Goal: Information Seeking & Learning: Learn about a topic

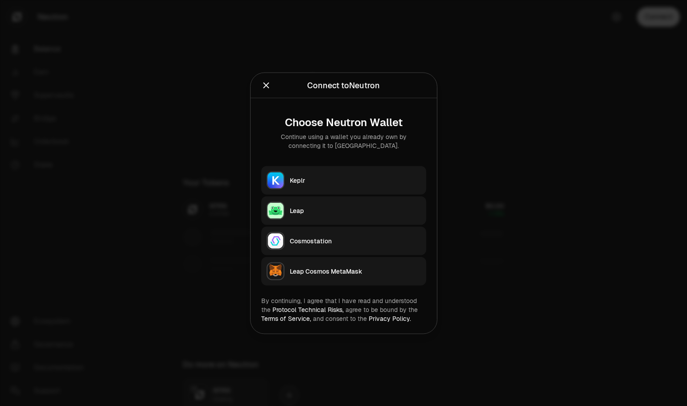
click at [312, 182] on div "Keplr" at bounding box center [355, 180] width 131 height 9
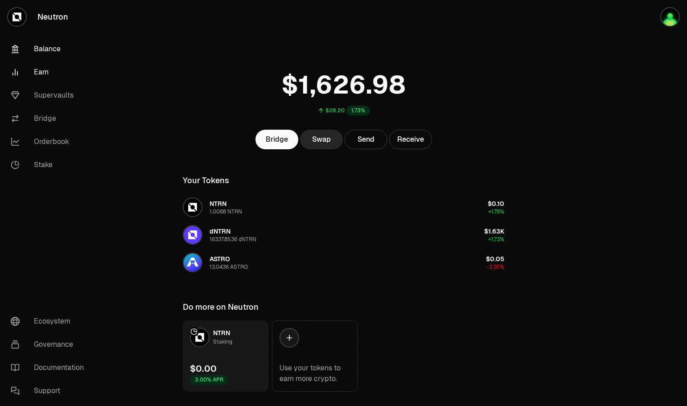
click at [49, 74] on link "Earn" at bounding box center [50, 72] width 93 height 23
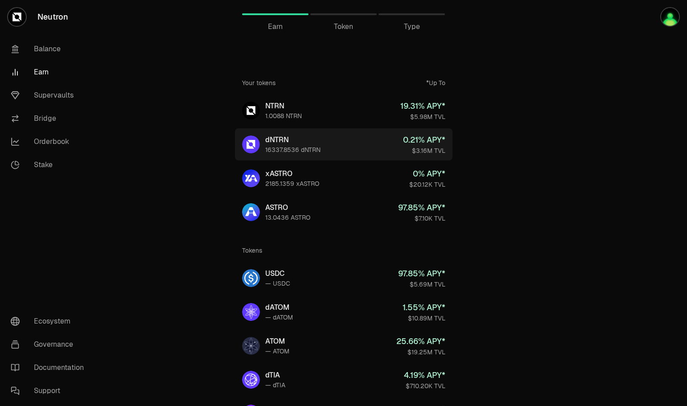
click at [388, 141] on link "dNTRN 16337.8536 dNTRN 0.21 % APY* $3.16M TVL" at bounding box center [344, 144] width 218 height 32
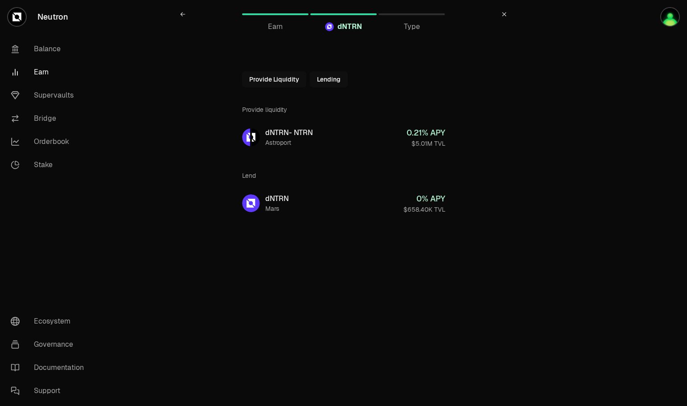
click at [185, 16] on icon at bounding box center [182, 14] width 5 height 5
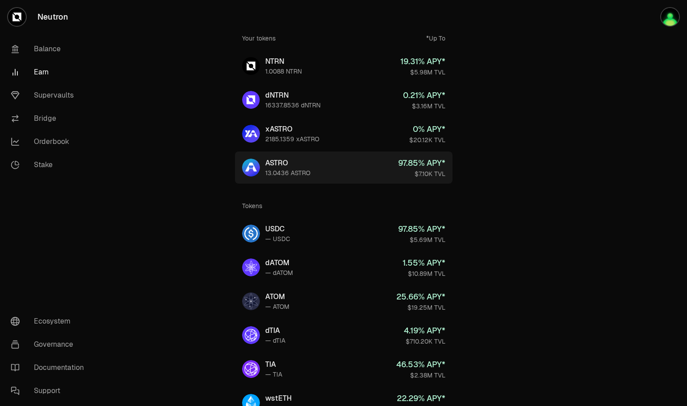
scroll to position [89, 0]
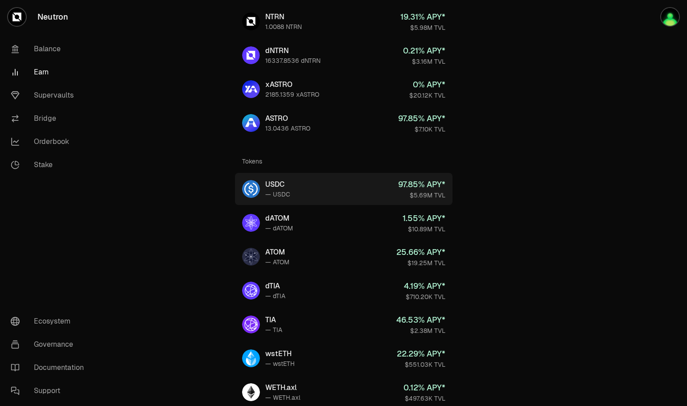
click at [347, 189] on link "USDC — USDC 97.85 % APY* $5.69M TVL" at bounding box center [344, 189] width 218 height 32
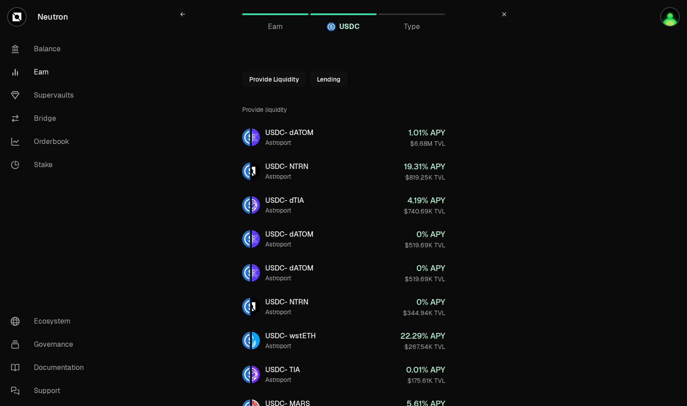
click at [182, 14] on icon at bounding box center [183, 14] width 4 height 4
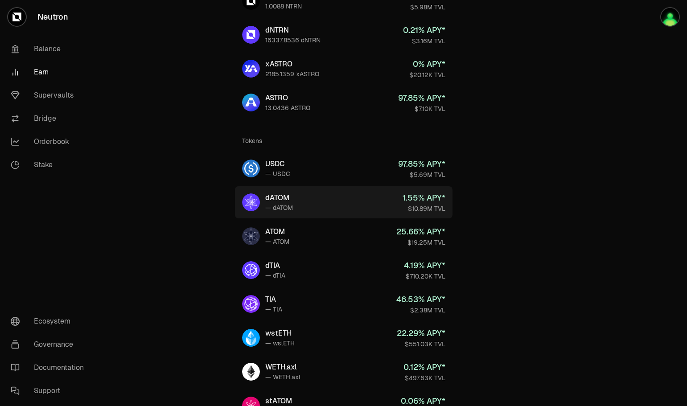
scroll to position [134, 0]
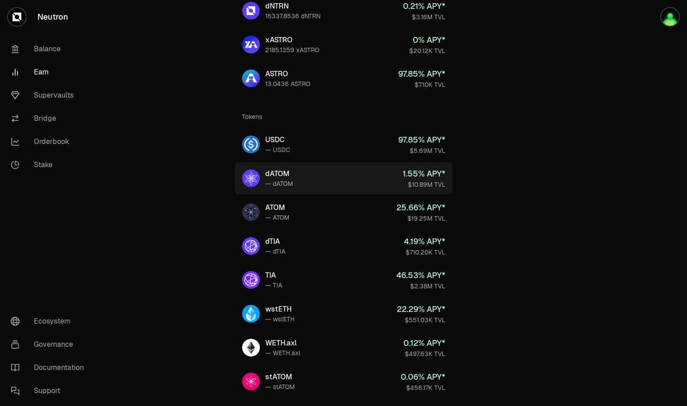
click at [358, 181] on link "dATOM — dATOM 1.55 % APY* $10.89M TVL" at bounding box center [344, 178] width 218 height 32
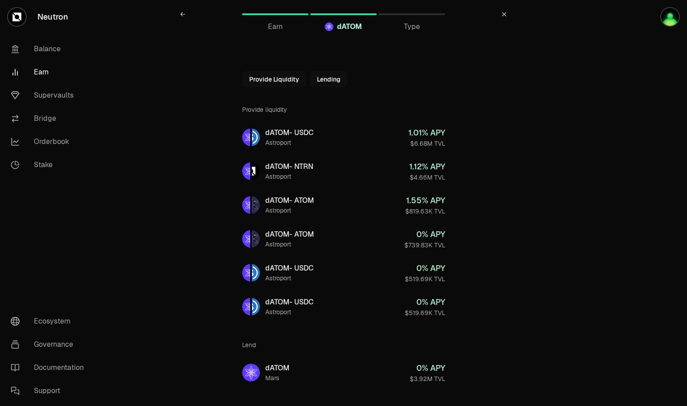
click at [181, 16] on icon at bounding box center [182, 14] width 5 height 5
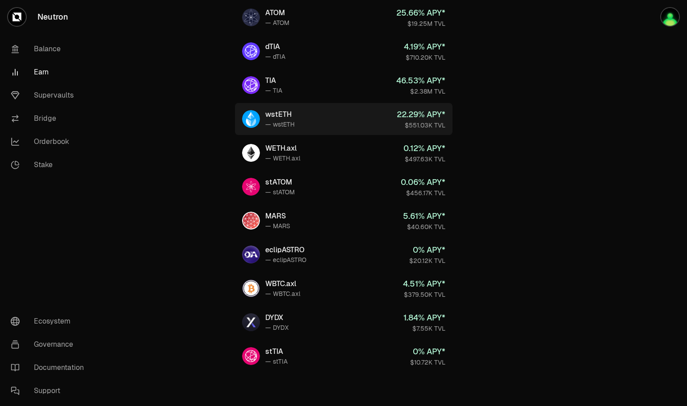
scroll to position [330, 0]
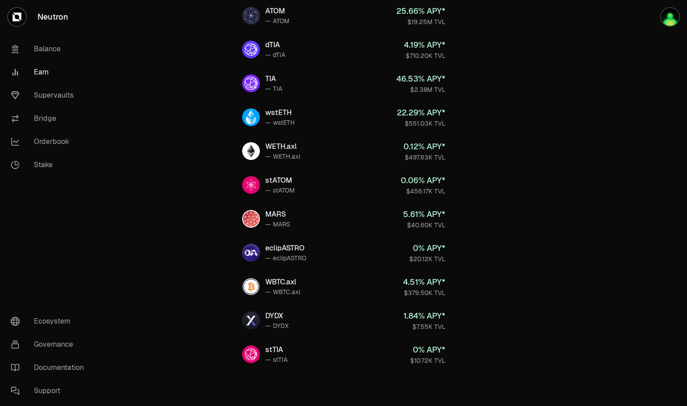
click at [333, 284] on link "WBTC.axl — WBTC.axl 4.51 % APY* $379.50K TVL" at bounding box center [344, 287] width 218 height 32
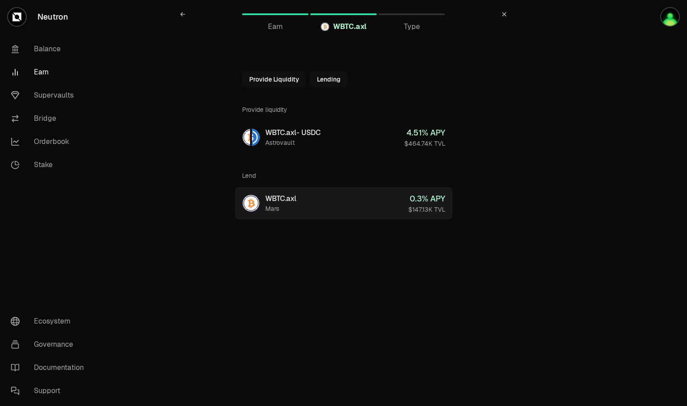
click at [347, 206] on link "WBTC.axl Mars 0.3 % APY $147.13K TVL" at bounding box center [344, 203] width 218 height 32
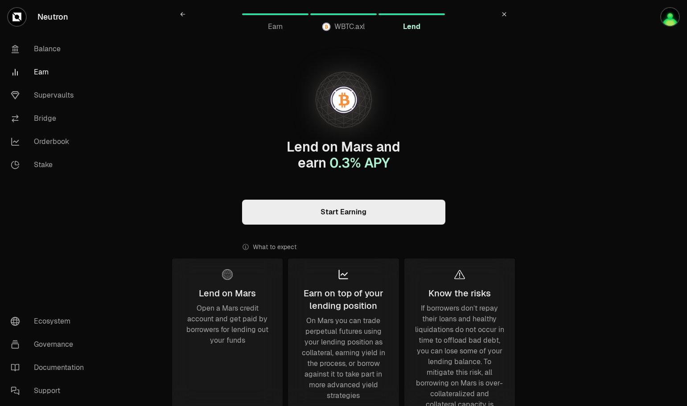
click at [327, 211] on link "Start Earning" at bounding box center [343, 212] width 203 height 25
click at [182, 16] on icon at bounding box center [182, 14] width 5 height 5
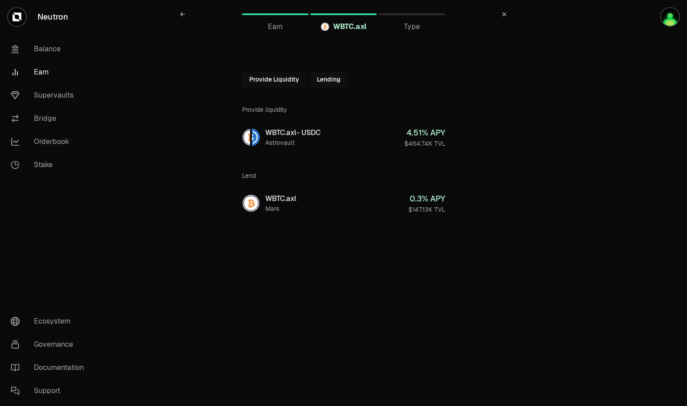
click at [45, 72] on link "Earn" at bounding box center [50, 72] width 93 height 23
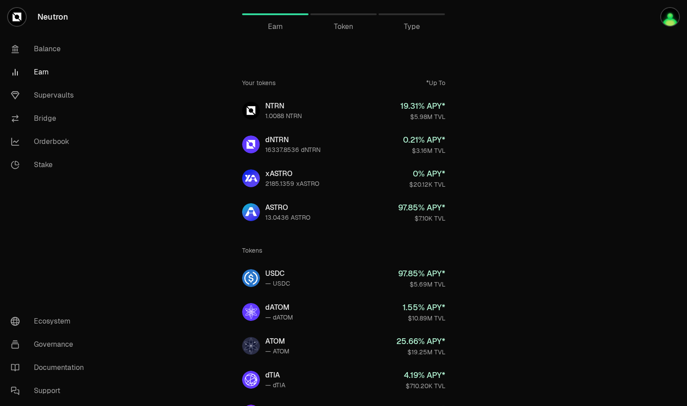
click at [407, 25] on span "Type" at bounding box center [412, 26] width 16 height 11
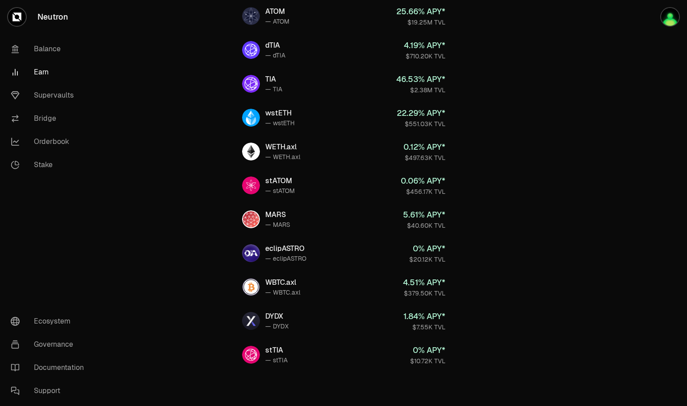
scroll to position [330, 0]
